Goal: Task Accomplishment & Management: Use online tool/utility

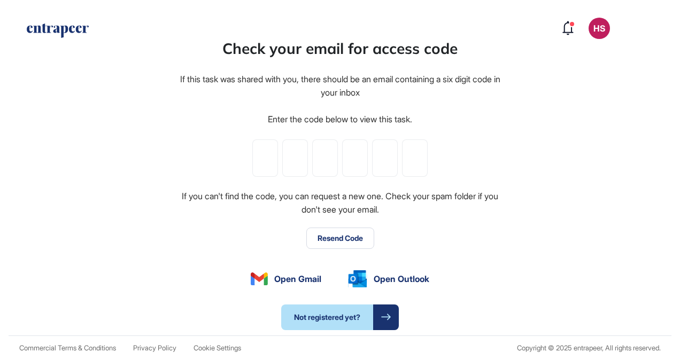
type input "*"
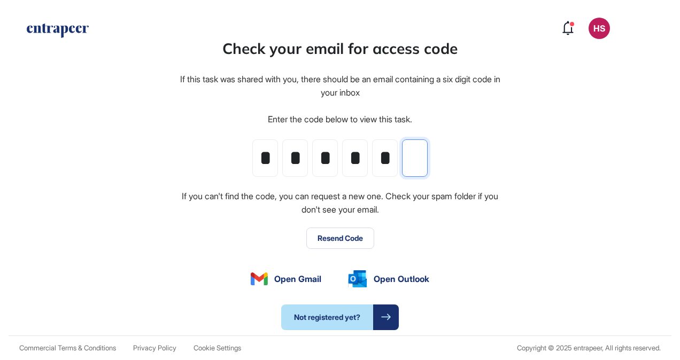
type input "*"
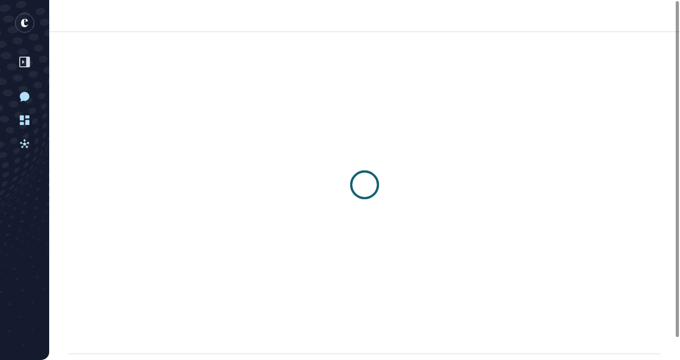
click at [347, 244] on div at bounding box center [364, 185] width 631 height 306
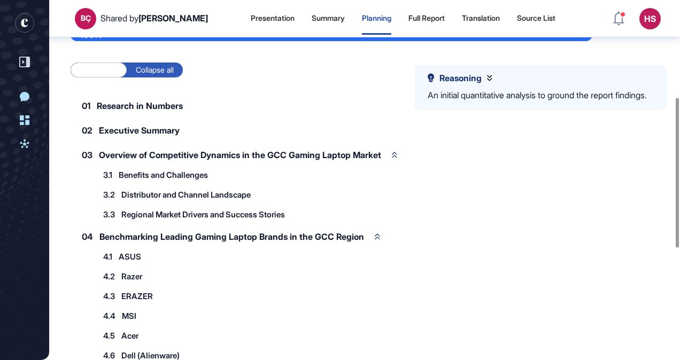
scroll to position [179, 0]
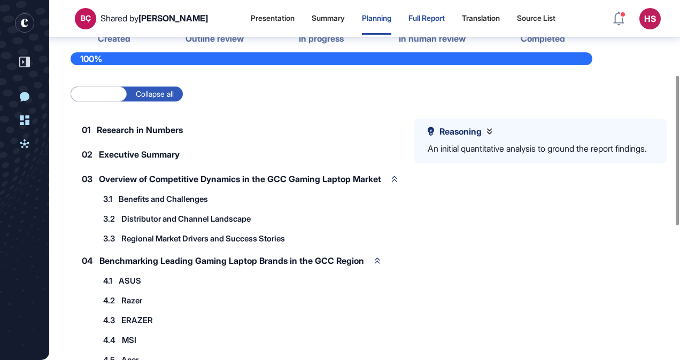
click at [419, 15] on div "Full Report" at bounding box center [426, 18] width 36 height 9
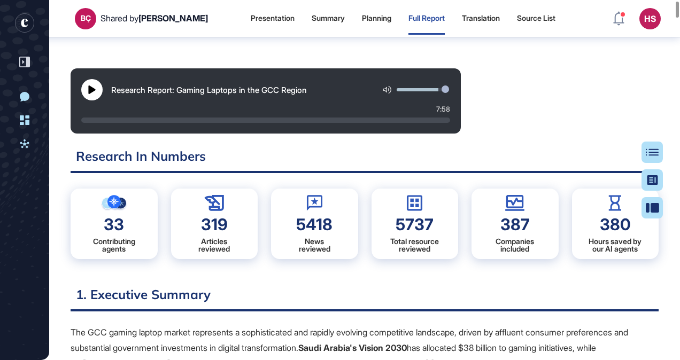
scroll to position [59, 0]
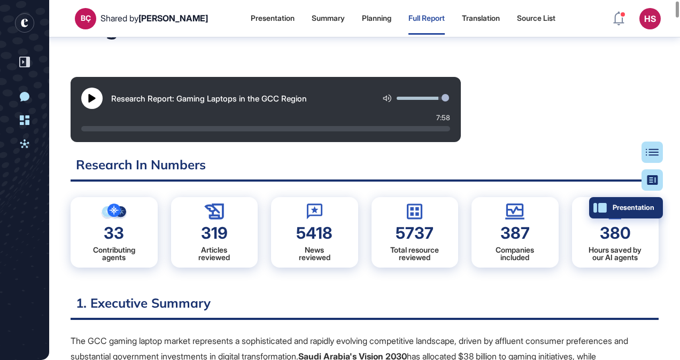
click at [651, 211] on div "Presentation" at bounding box center [625, 208] width 57 height 9
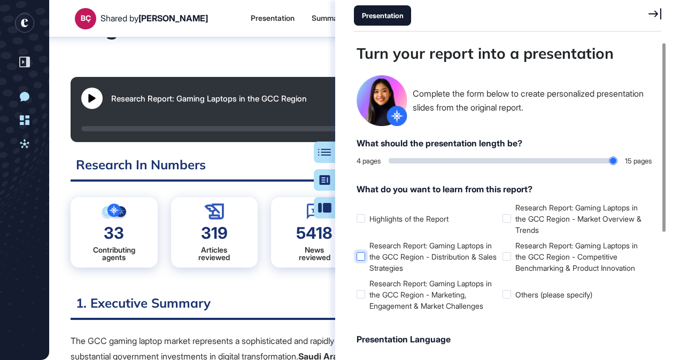
click at [364, 255] on div at bounding box center [360, 256] width 9 height 9
click at [359, 296] on div at bounding box center [360, 294] width 9 height 9
click at [508, 218] on div at bounding box center [506, 218] width 9 height 9
click at [503, 253] on div at bounding box center [506, 256] width 9 height 9
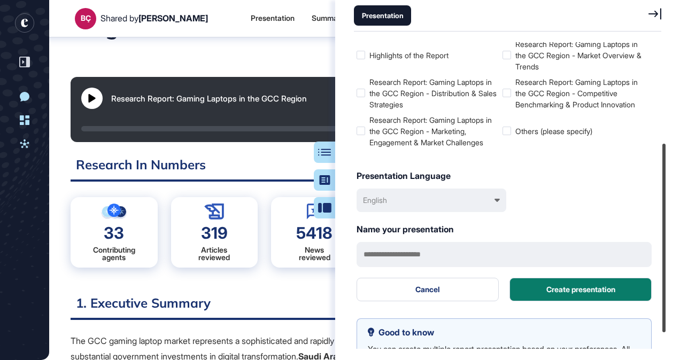
drag, startPoint x: 664, startPoint y: 207, endPoint x: 657, endPoint y: 310, distance: 103.4
click at [669, 308] on div "Turn your report into a presentation Complete the form below to create personal…" at bounding box center [507, 195] width 345 height 307
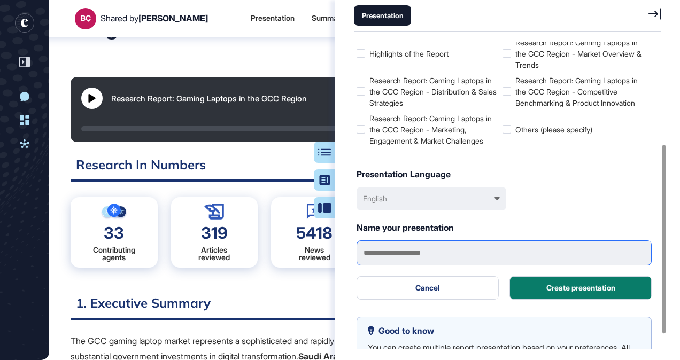
click at [403, 250] on input "text" at bounding box center [503, 252] width 295 height 25
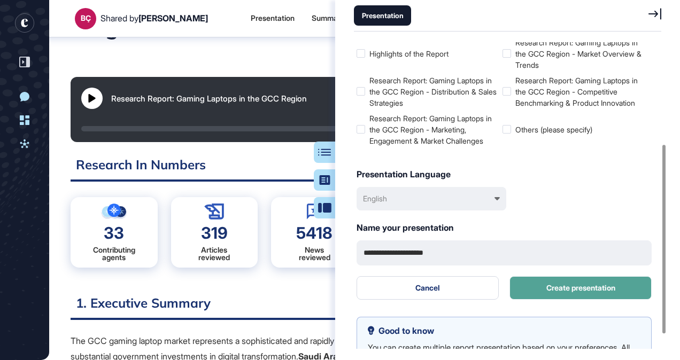
type input "**********"
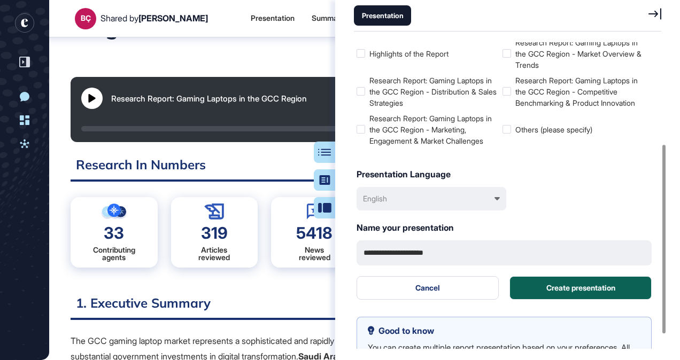
click at [551, 285] on button "Create presentation" at bounding box center [580, 288] width 142 height 24
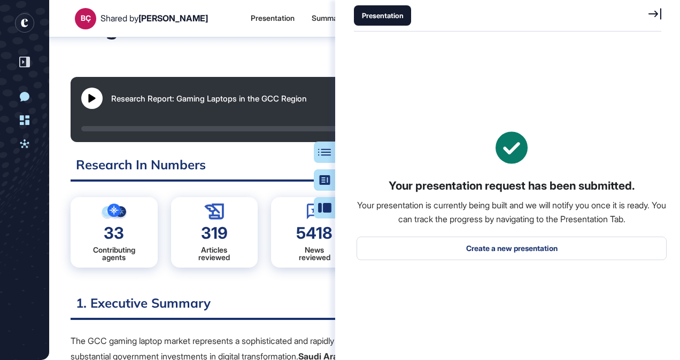
scroll to position [0, 0]
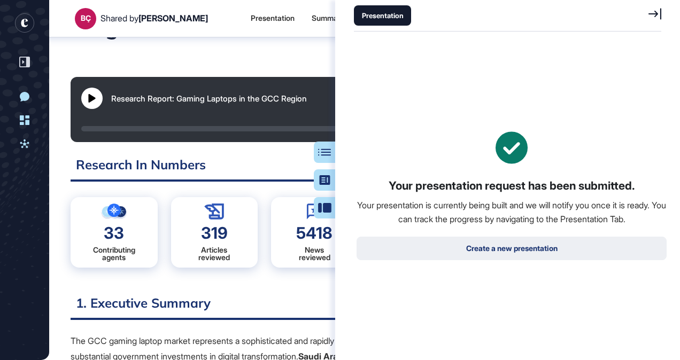
click at [528, 250] on button "Create a new presentation" at bounding box center [511, 249] width 310 height 24
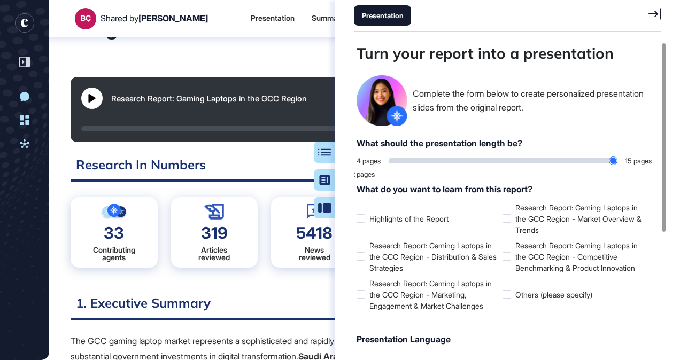
drag, startPoint x: 278, startPoint y: 295, endPoint x: 282, endPoint y: 289, distance: 7.3
click at [649, 11] on icon at bounding box center [654, 14] width 13 height 12
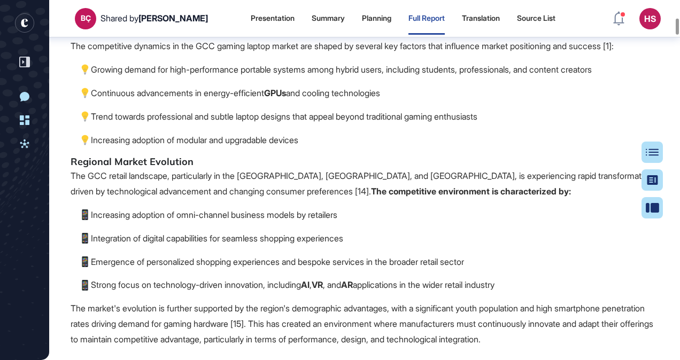
scroll to position [3104, 0]
